Goal: Find specific fact: Find contact information

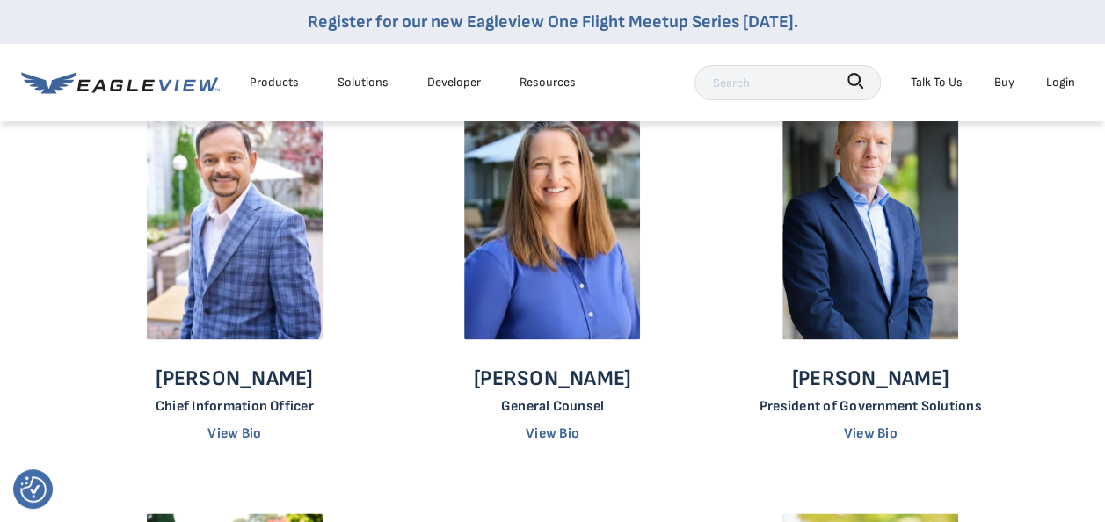
scroll to position [605, 0]
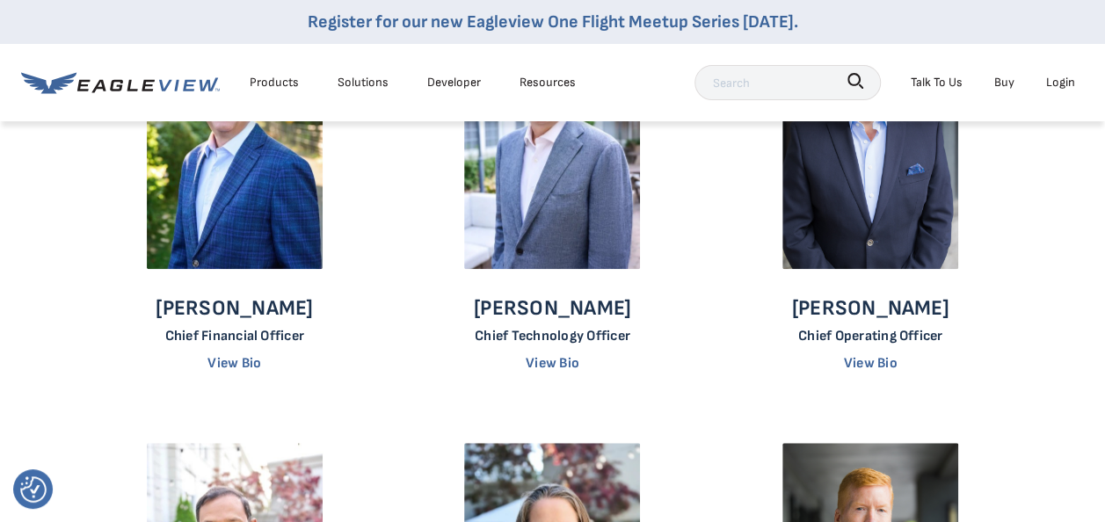
click at [864, 364] on div "EagleBot Online" at bounding box center [900, 362] width 357 height 45
drag, startPoint x: 938, startPoint y: 311, endPoint x: 808, endPoint y: 312, distance: 130.1
click at [808, 312] on p "[PERSON_NAME]" at bounding box center [870, 308] width 157 height 26
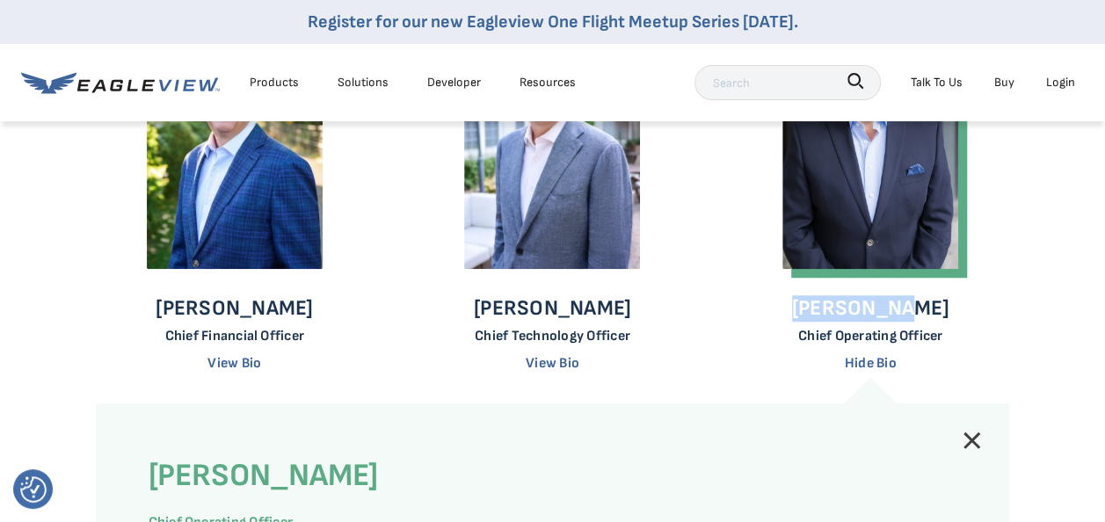
copy p "[PERSON_NAME]"
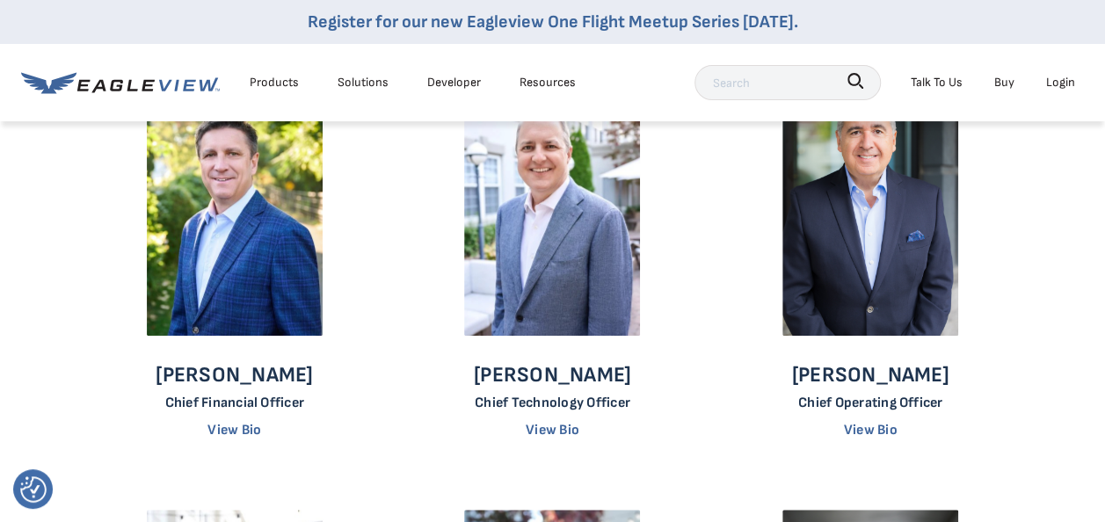
scroll to position [535, 0]
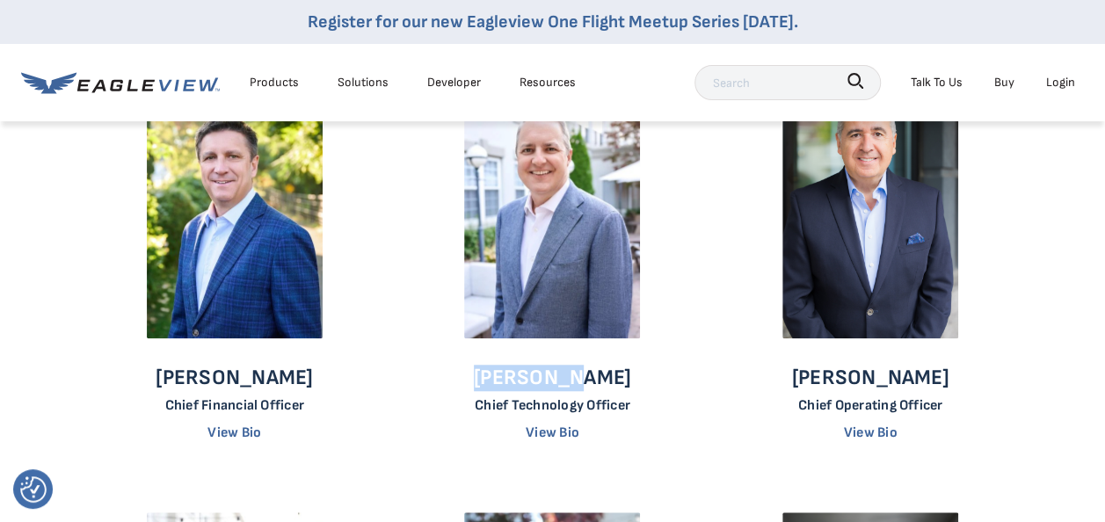
drag, startPoint x: 491, startPoint y: 375, endPoint x: 601, endPoint y: 369, distance: 110.0
click at [601, 369] on p "[PERSON_NAME]" at bounding box center [552, 378] width 157 height 26
copy p "[PERSON_NAME]"
